Goal: Task Accomplishment & Management: Manage account settings

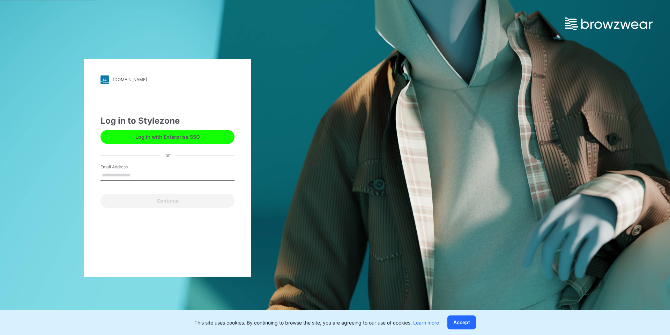
click at [168, 174] on input "Email Address" at bounding box center [168, 175] width 134 height 10
type input "**********"
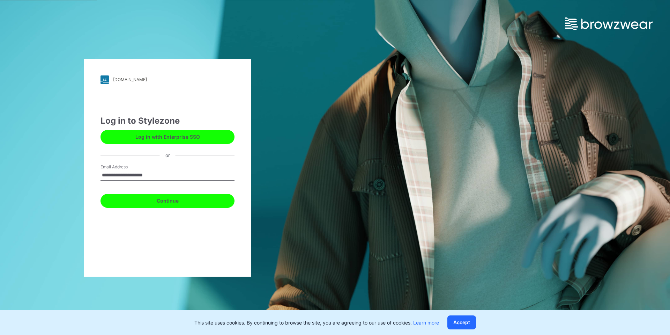
click at [167, 201] on button "Continue" at bounding box center [168, 201] width 134 height 14
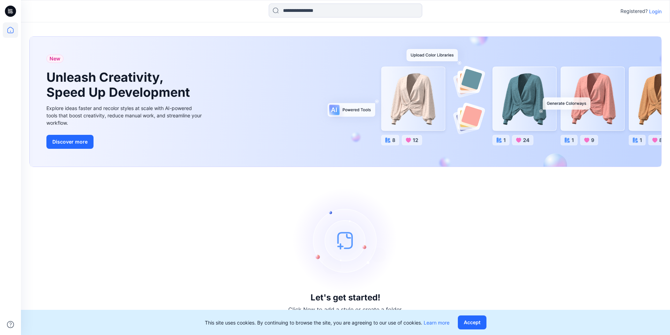
click at [657, 10] on p "Login" at bounding box center [655, 11] width 13 height 7
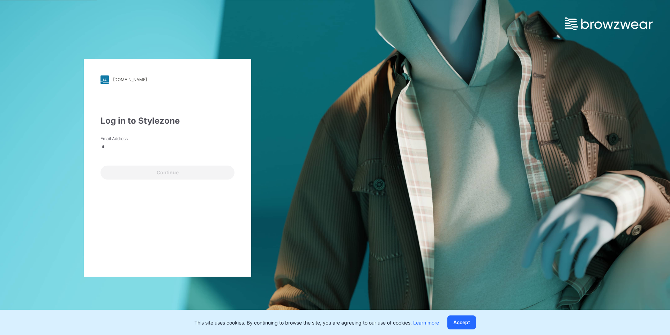
type input "**********"
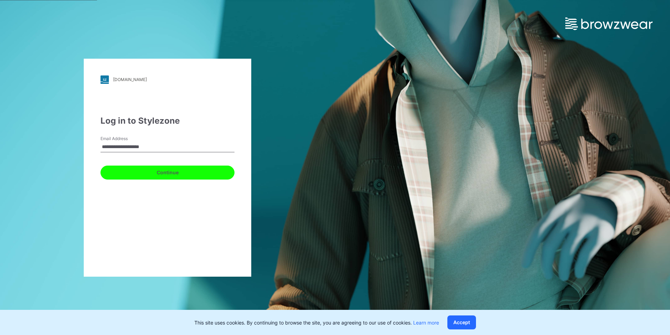
click at [151, 171] on button "Continue" at bounding box center [168, 173] width 134 height 14
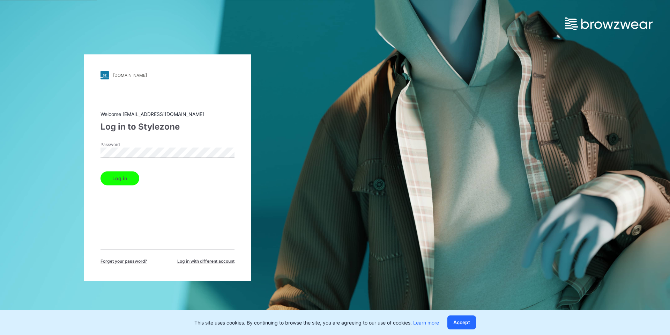
click at [101, 171] on button "Log in" at bounding box center [120, 178] width 39 height 14
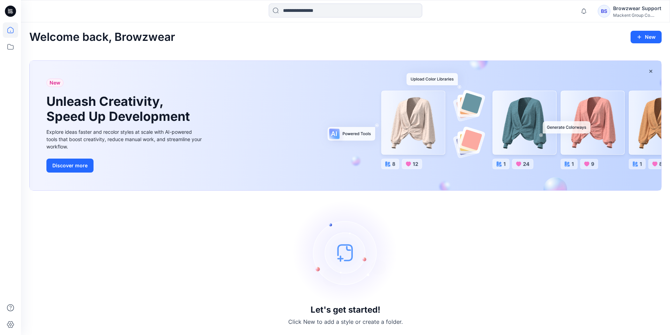
click at [605, 10] on div "BS" at bounding box center [604, 11] width 13 height 13
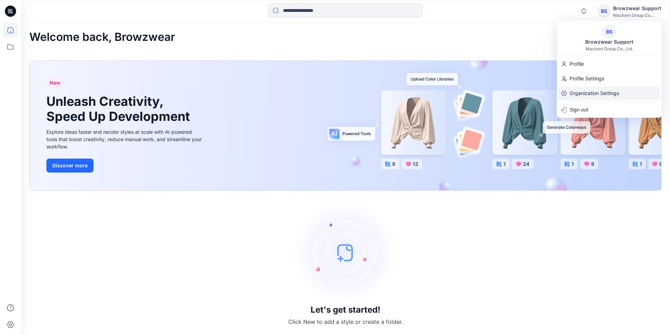
click at [582, 94] on p "Organization Settings" at bounding box center [595, 93] width 50 height 13
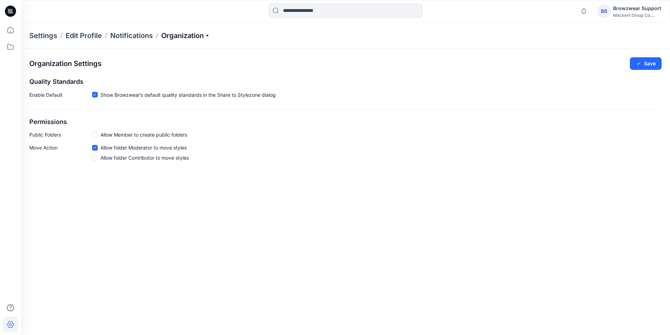
click at [181, 37] on p "Organization" at bounding box center [185, 36] width 49 height 10
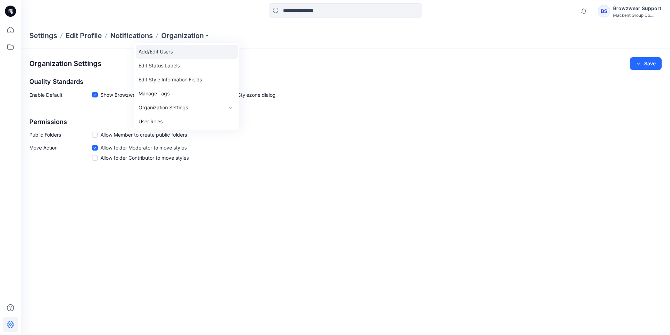
click at [150, 53] on link "Add/Edit Users" at bounding box center [187, 52] width 102 height 14
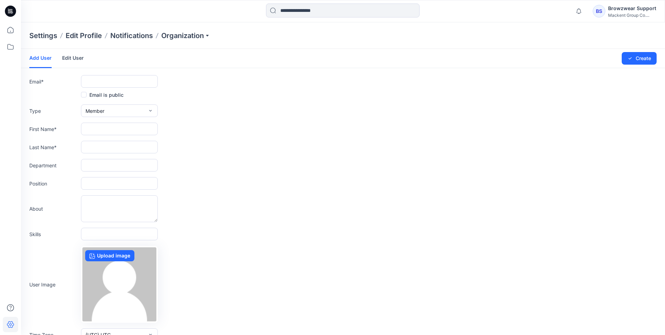
click at [296, 169] on div "Department" at bounding box center [342, 165] width 627 height 13
click at [601, 11] on div "BS" at bounding box center [599, 11] width 13 height 13
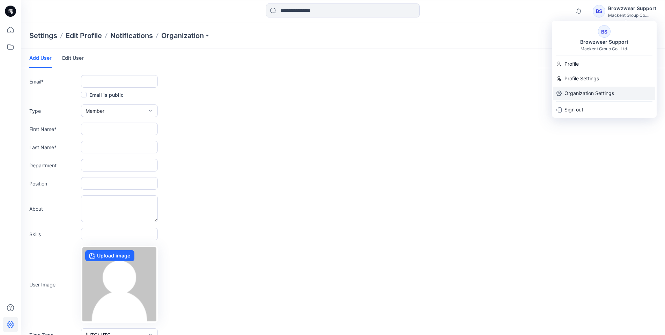
click at [582, 91] on p "Organization Settings" at bounding box center [590, 93] width 50 height 13
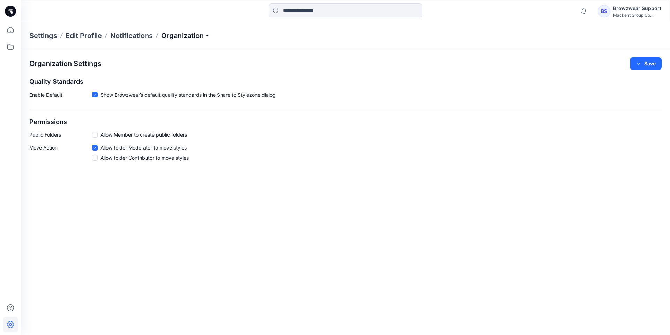
click at [197, 37] on p "Organization" at bounding box center [185, 36] width 49 height 10
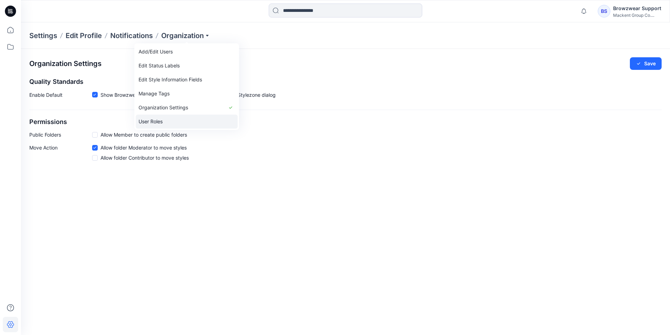
click at [176, 118] on link "User Roles" at bounding box center [187, 122] width 102 height 14
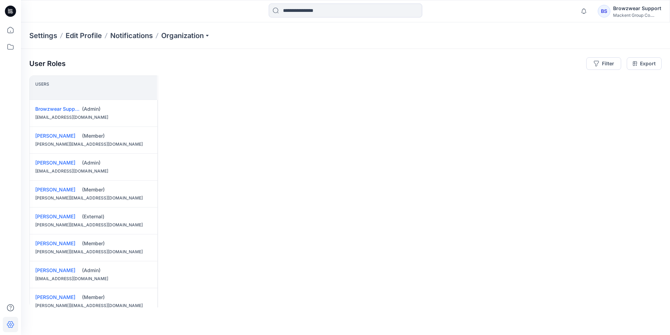
click at [609, 9] on div "BS" at bounding box center [604, 11] width 13 height 13
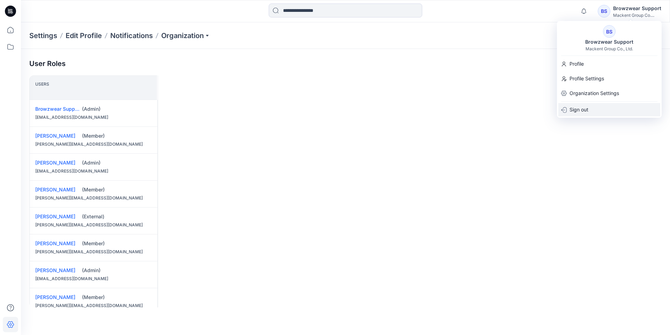
click at [584, 106] on p "Sign out" at bounding box center [579, 109] width 19 height 13
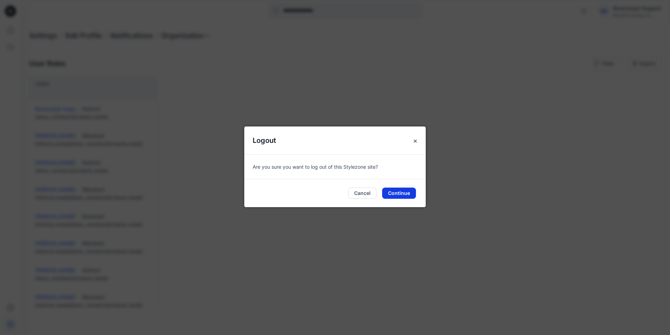
click at [401, 194] on button "Continue" at bounding box center [399, 192] width 34 height 11
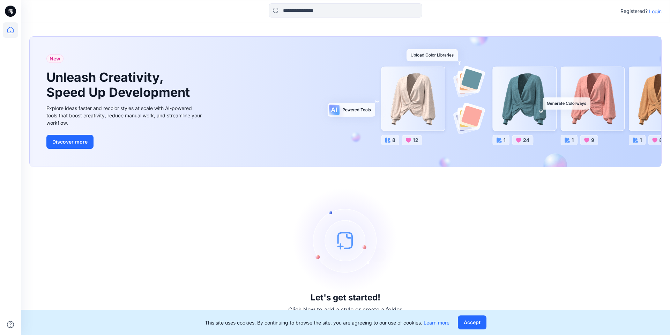
click at [654, 10] on p "Login" at bounding box center [655, 11] width 13 height 7
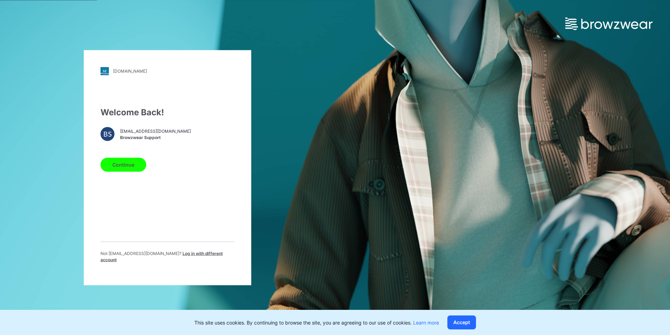
click at [185, 256] on span "Log in with different account" at bounding box center [162, 256] width 122 height 12
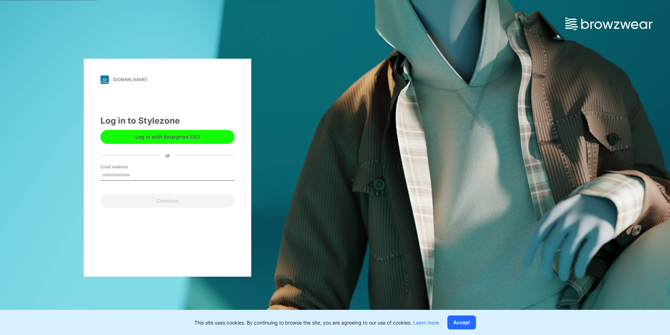
click at [142, 172] on input "Email Address" at bounding box center [168, 175] width 134 height 10
type input "**********"
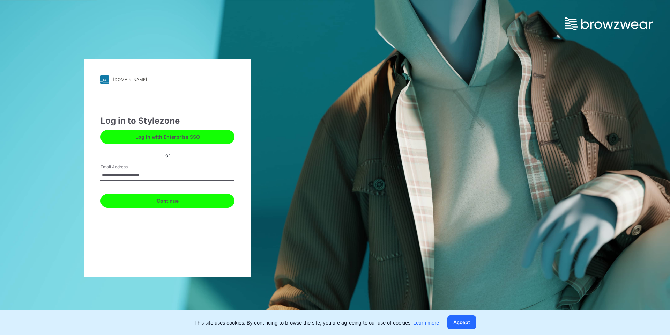
click at [154, 198] on button "Continue" at bounding box center [168, 201] width 134 height 14
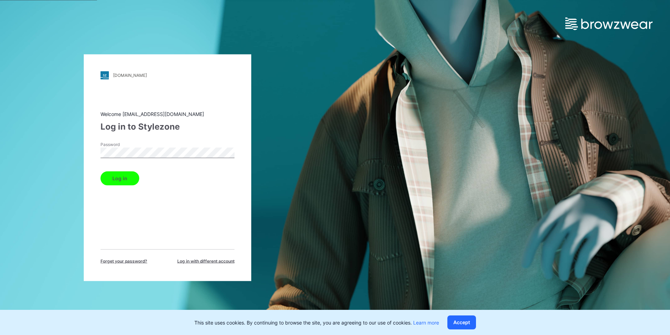
click at [101, 171] on button "Log in" at bounding box center [120, 178] width 39 height 14
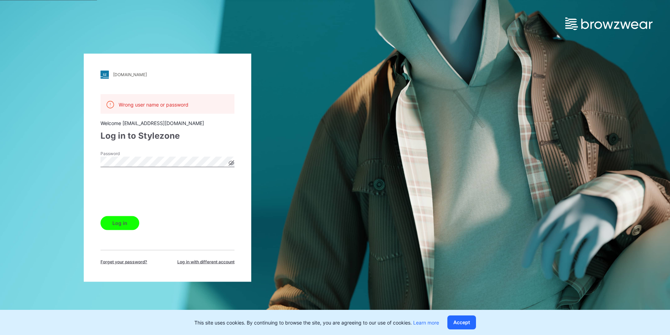
click at [126, 221] on button "Log in" at bounding box center [120, 223] width 39 height 14
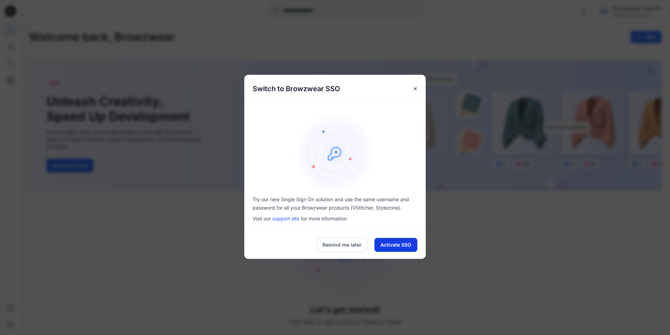
click at [394, 248] on button "Activate SSO" at bounding box center [396, 245] width 43 height 14
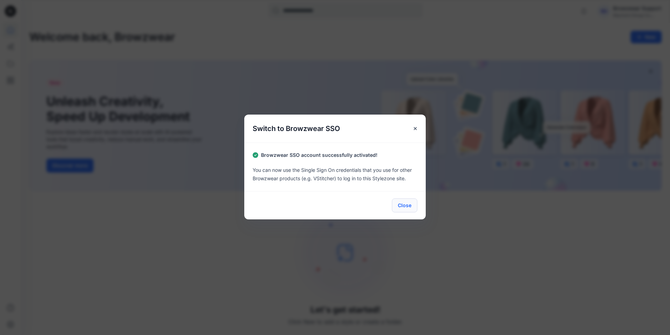
click at [398, 204] on button "Close" at bounding box center [404, 205] width 25 height 14
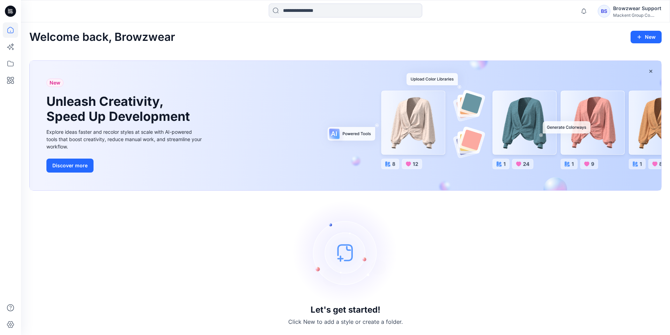
click at [606, 6] on div "BS" at bounding box center [604, 11] width 13 height 13
click at [608, 12] on div "BS" at bounding box center [604, 11] width 13 height 13
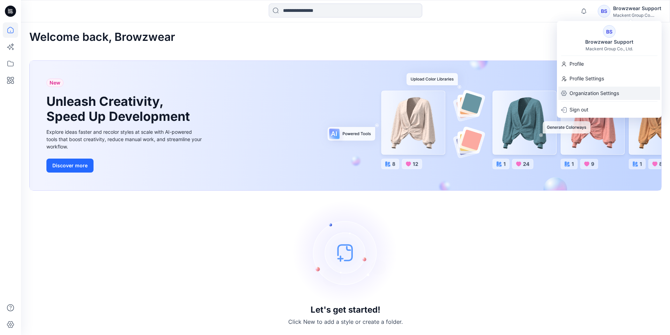
click at [597, 90] on p "Organization Settings" at bounding box center [595, 93] width 50 height 13
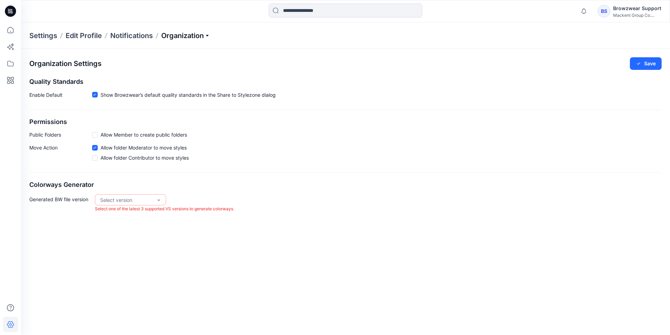
click at [185, 36] on p "Organization" at bounding box center [185, 36] width 49 height 10
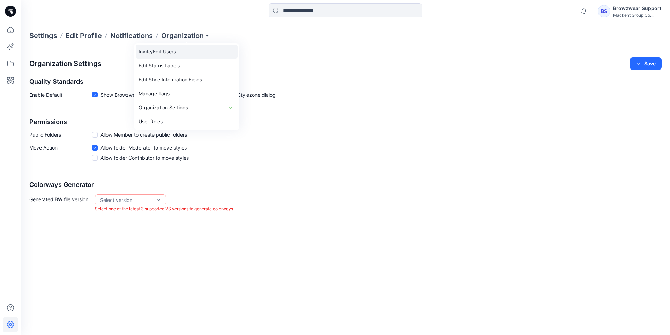
click at [176, 49] on link "Invite/Edit Users" at bounding box center [187, 52] width 102 height 14
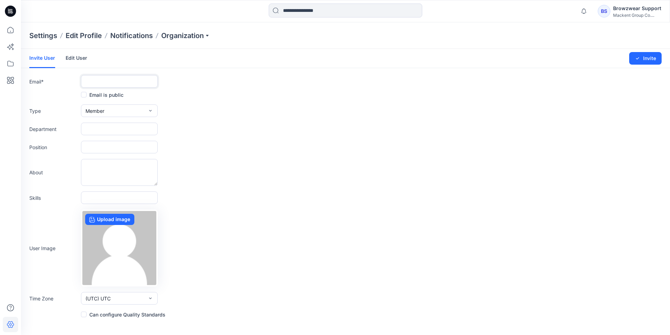
click at [132, 83] on input "text" at bounding box center [119, 81] width 77 height 13
paste input "**********"
type input "**********"
click at [105, 108] on button "Member" at bounding box center [119, 110] width 77 height 13
click at [104, 154] on button "Admin" at bounding box center [119, 155] width 74 height 14
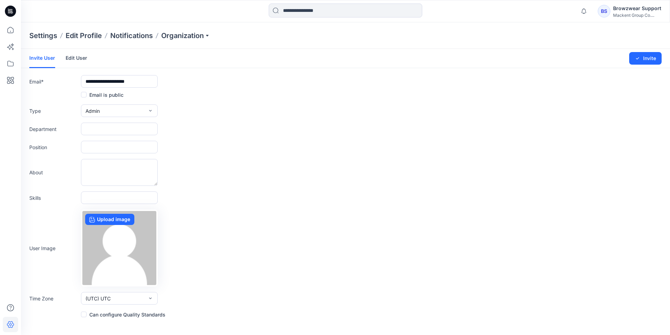
click at [133, 316] on label "Can configure Quality Standards" at bounding box center [123, 314] width 84 height 8
click at [639, 59] on icon "submit" at bounding box center [638, 59] width 6 height 6
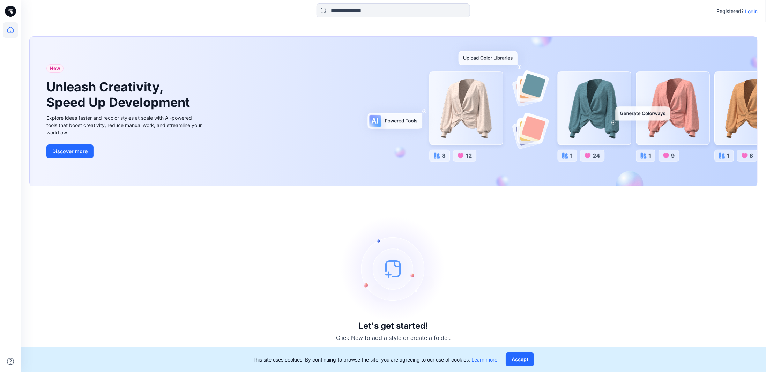
click at [754, 11] on p "Login" at bounding box center [751, 11] width 13 height 7
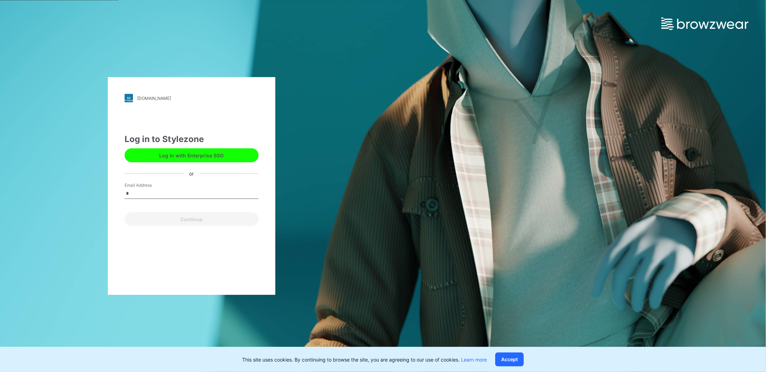
type input "**********"
click at [186, 220] on button "Continue" at bounding box center [192, 219] width 134 height 14
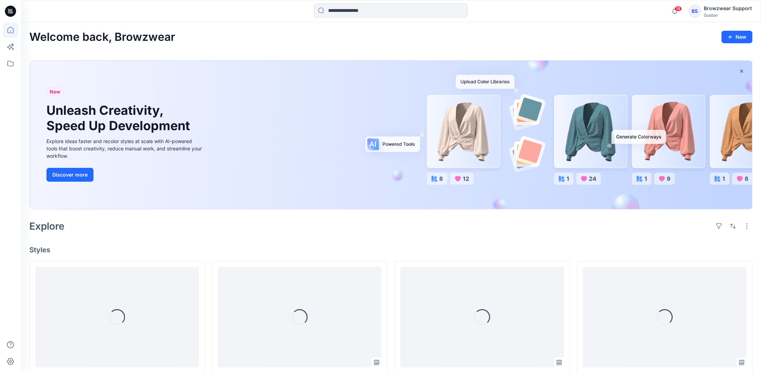
click at [704, 10] on div "BS Browzwear Support Guston" at bounding box center [721, 11] width 64 height 14
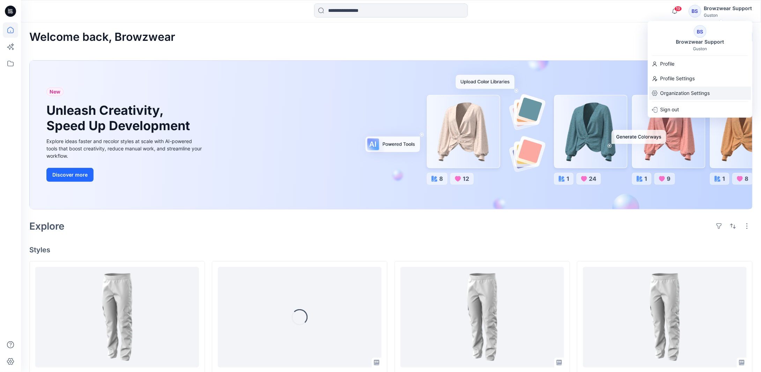
click at [697, 90] on p "Organization Settings" at bounding box center [686, 93] width 50 height 13
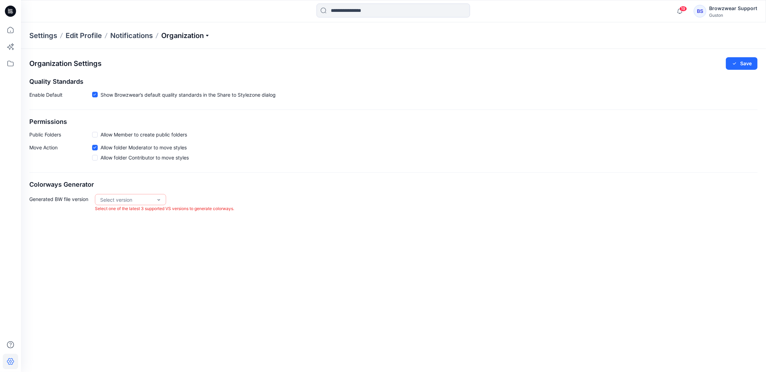
click at [184, 32] on p "Organization" at bounding box center [185, 36] width 49 height 10
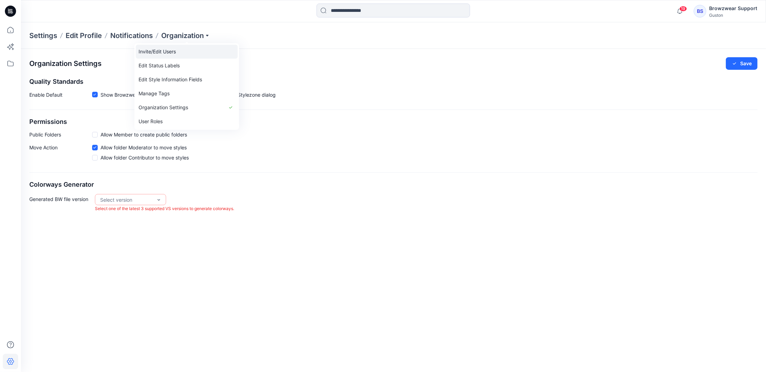
click at [180, 49] on link "Invite/Edit Users" at bounding box center [187, 52] width 102 height 14
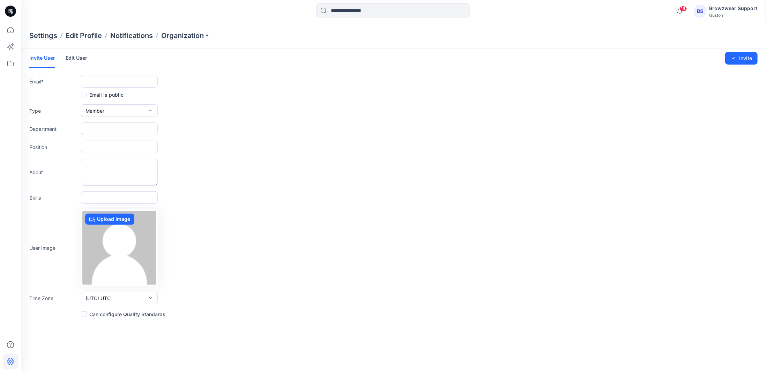
click at [82, 61] on link "Edit User" at bounding box center [77, 58] width 22 height 18
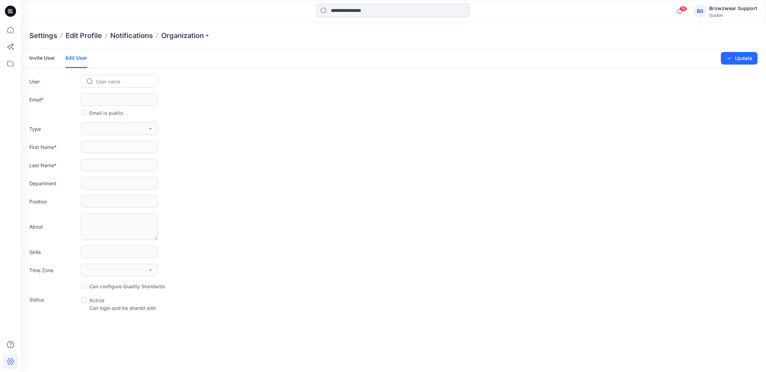
click at [105, 79] on div at bounding box center [123, 81] width 55 height 9
type input "***"
click at [137, 125] on div "SP [PERSON_NAME]" at bounding box center [119, 126] width 77 height 15
type input "**********"
type input "*******"
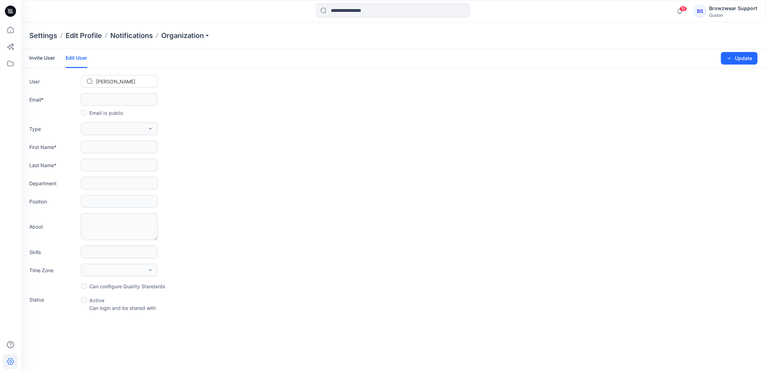
type input "******"
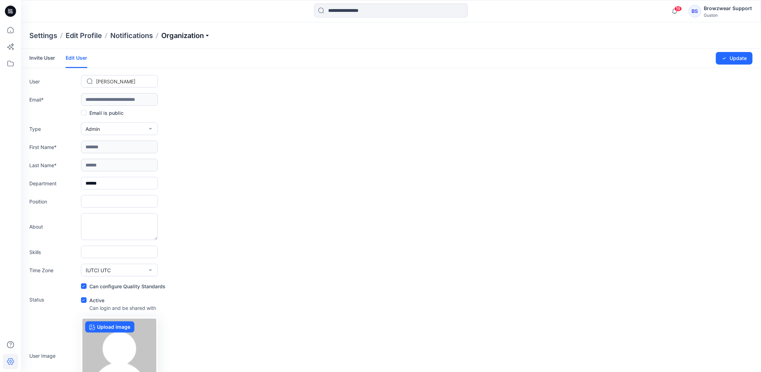
click at [186, 35] on p "Organization" at bounding box center [185, 36] width 49 height 10
click at [158, 120] on link "User Roles" at bounding box center [187, 122] width 102 height 14
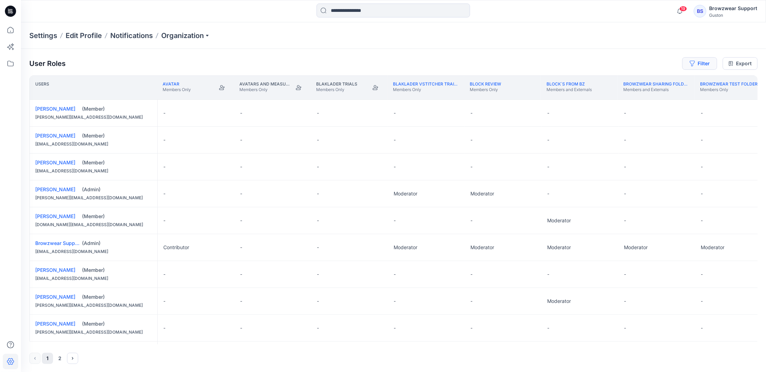
click at [696, 63] on button "Filter" at bounding box center [700, 63] width 35 height 13
click at [664, 82] on div at bounding box center [675, 82] width 72 height 9
type input "*****"
click at [664, 97] on p "Browzwear Support" at bounding box center [675, 99] width 45 height 9
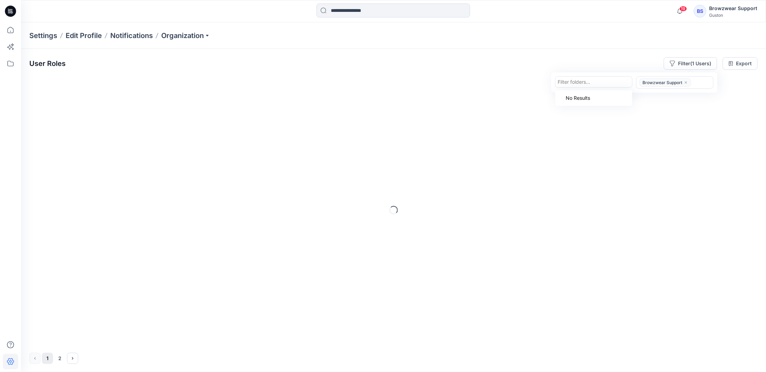
click at [603, 81] on div at bounding box center [594, 82] width 72 height 9
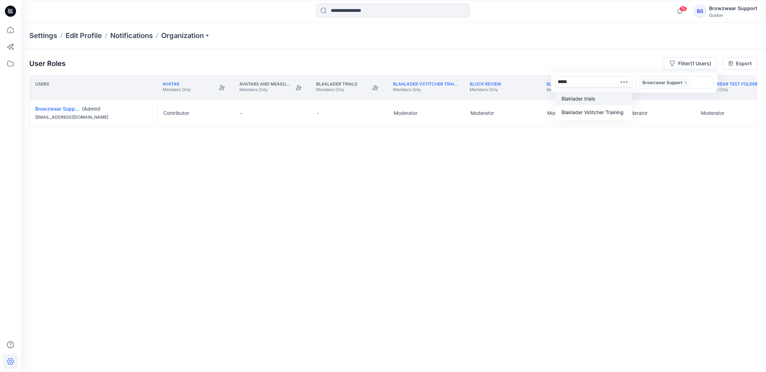
type input "******"
click at [590, 100] on p "Blaklader trials" at bounding box center [579, 98] width 34 height 7
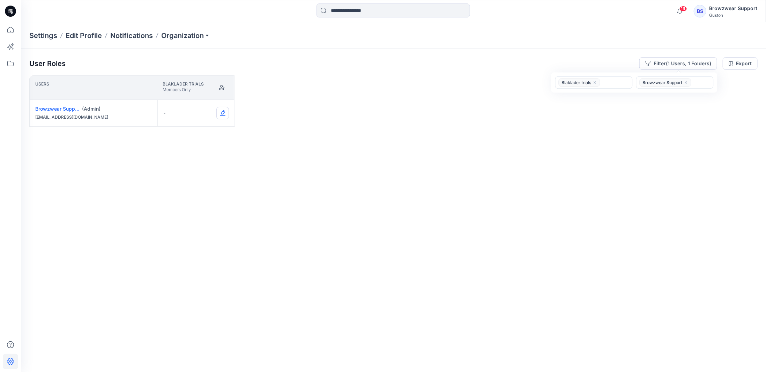
click at [225, 113] on button "Edit Role" at bounding box center [222, 113] width 13 height 13
click at [197, 168] on button "Moderator" at bounding box center [189, 167] width 75 height 13
click at [699, 62] on button "Filter (1 Users, 1 Folders)" at bounding box center [679, 63] width 78 height 13
click at [222, 112] on button "Edit Role" at bounding box center [222, 113] width 13 height 13
click at [192, 133] on button "None" at bounding box center [189, 129] width 75 height 13
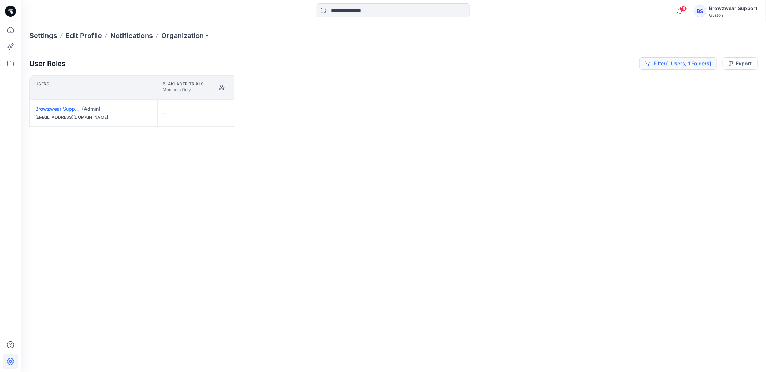
click at [667, 67] on button "Filter (1 Users, 1 Folders)" at bounding box center [679, 63] width 78 height 13
click at [703, 82] on div at bounding box center [702, 82] width 17 height 9
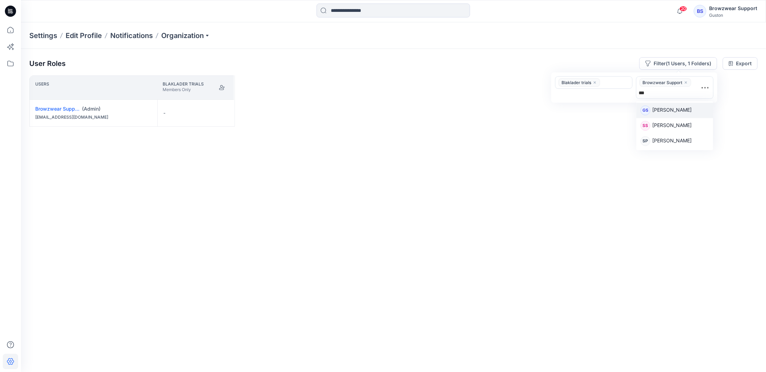
type input "****"
click at [680, 98] on p "[PERSON_NAME]" at bounding box center [672, 100] width 39 height 9
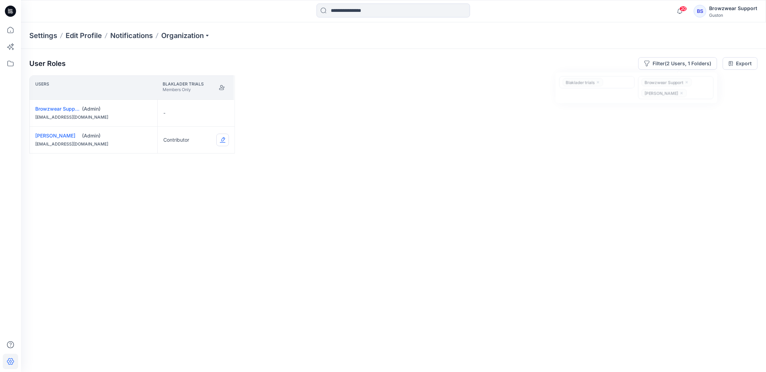
click at [223, 139] on button "Edit Role" at bounding box center [222, 140] width 13 height 13
click at [186, 192] on button "Moderator" at bounding box center [189, 194] width 75 height 13
click at [192, 37] on p "Organization" at bounding box center [185, 36] width 49 height 10
click at [341, 127] on div "Users Blaklader trials Members Only Browzwear Support (Admin) [EMAIL_ADDRESS][D…" at bounding box center [393, 209] width 729 height 269
click at [265, 258] on div "Users Blaklader trials Members Only Browzwear Support (Admin) [EMAIL_ADDRESS][D…" at bounding box center [393, 209] width 729 height 269
